Goal: Information Seeking & Learning: Learn about a topic

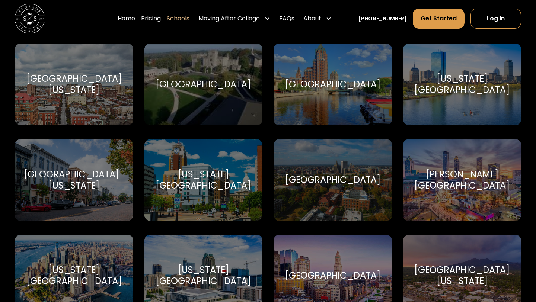
scroll to position [1869, 0]
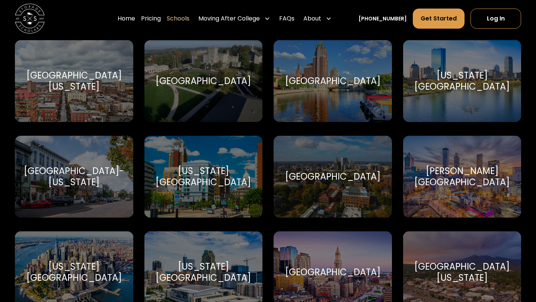
click at [196, 169] on div "Michigan State University" at bounding box center [203, 177] width 101 height 22
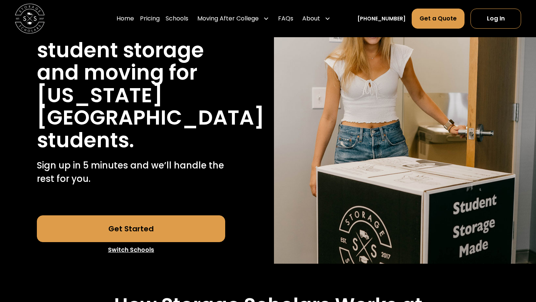
scroll to position [72, 0]
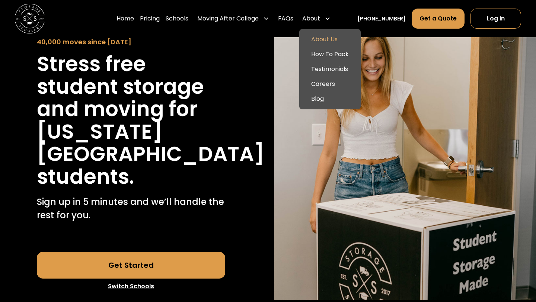
click at [330, 38] on link "About Us" at bounding box center [329, 39] width 55 height 15
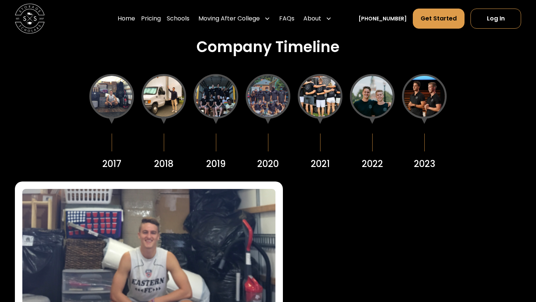
scroll to position [920, 0]
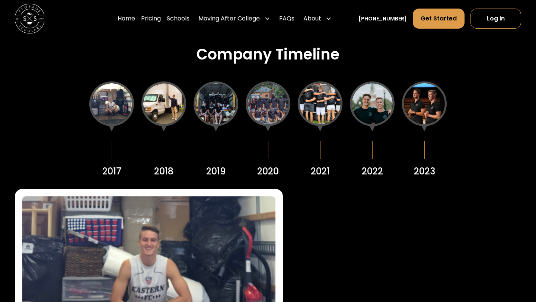
click at [164, 101] on div at bounding box center [164, 104] width 45 height 45
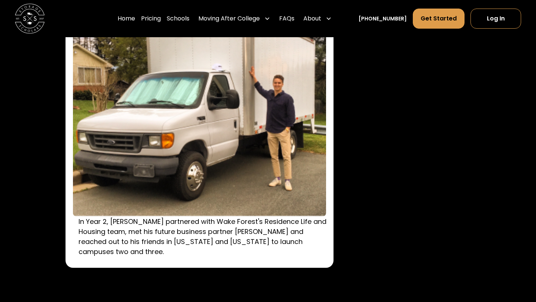
scroll to position [1096, 0]
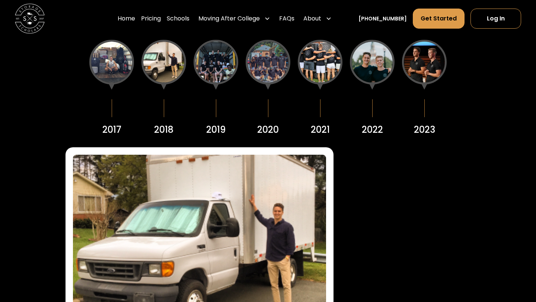
click at [216, 62] on div at bounding box center [216, 62] width 45 height 45
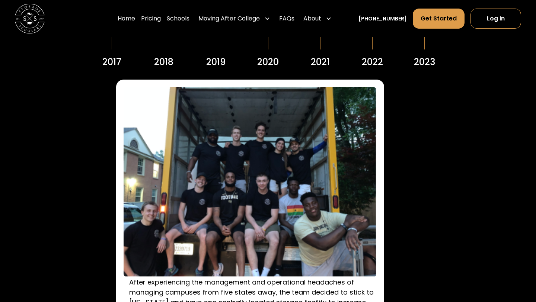
scroll to position [1000, 0]
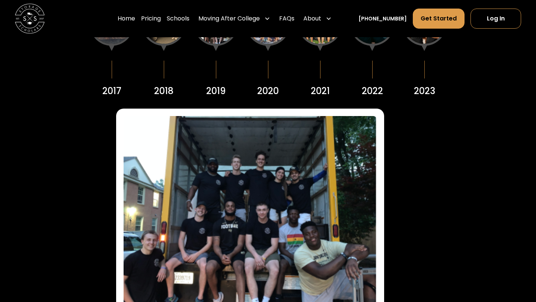
click at [257, 39] on div at bounding box center [268, 23] width 45 height 45
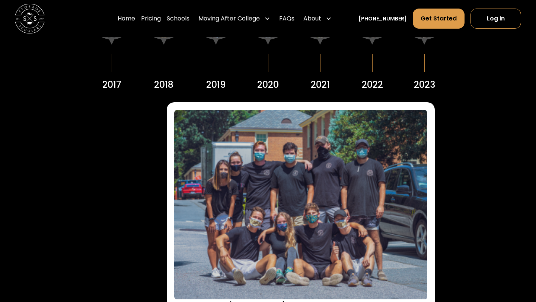
scroll to position [1002, 0]
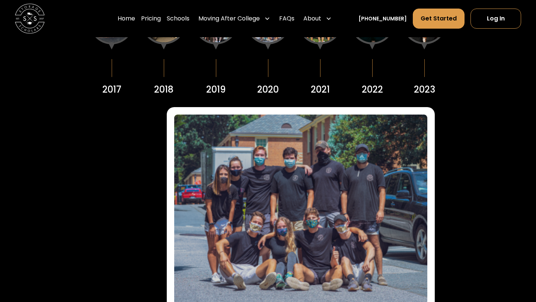
click at [316, 43] on div at bounding box center [320, 22] width 45 height 45
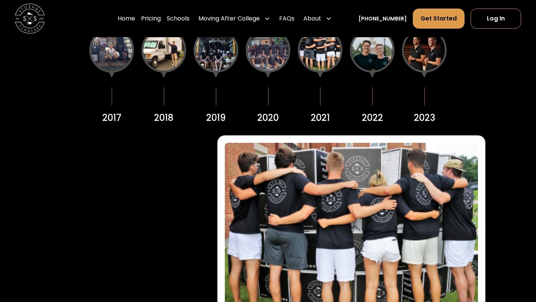
scroll to position [964, 0]
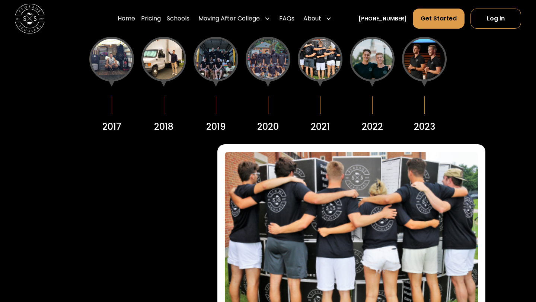
click at [378, 43] on div at bounding box center [372, 59] width 45 height 45
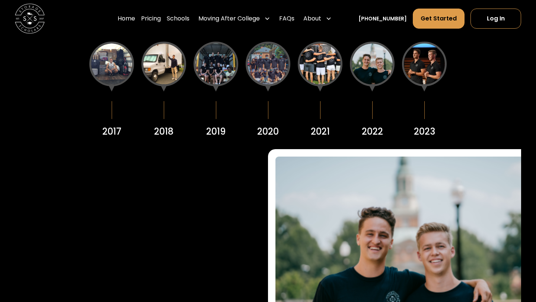
scroll to position [960, 0]
click at [431, 47] on div at bounding box center [424, 63] width 45 height 45
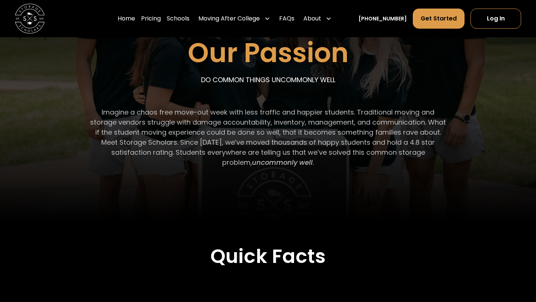
scroll to position [0, 0]
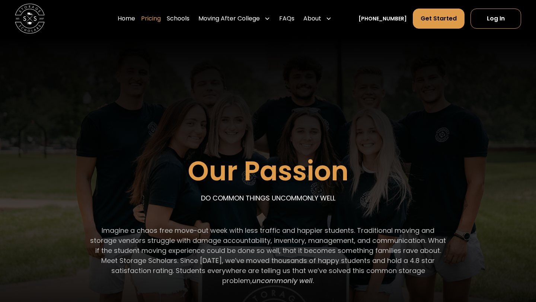
click at [159, 18] on link "Pricing" at bounding box center [151, 18] width 20 height 21
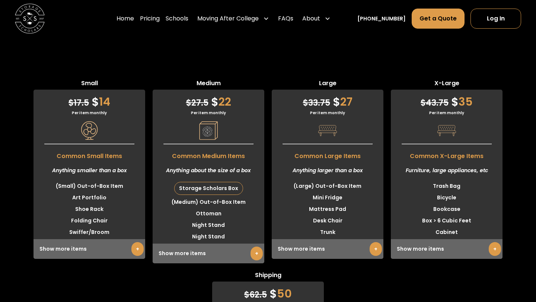
scroll to position [1892, 0]
